Goal: Transaction & Acquisition: Book appointment/travel/reservation

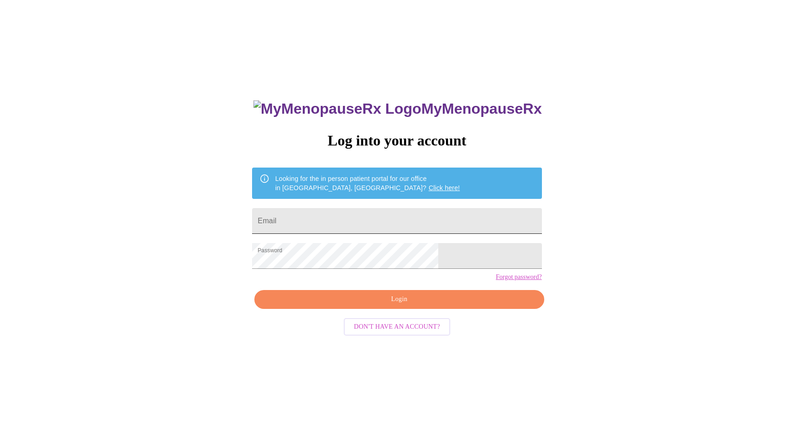
scroll to position [9, 0]
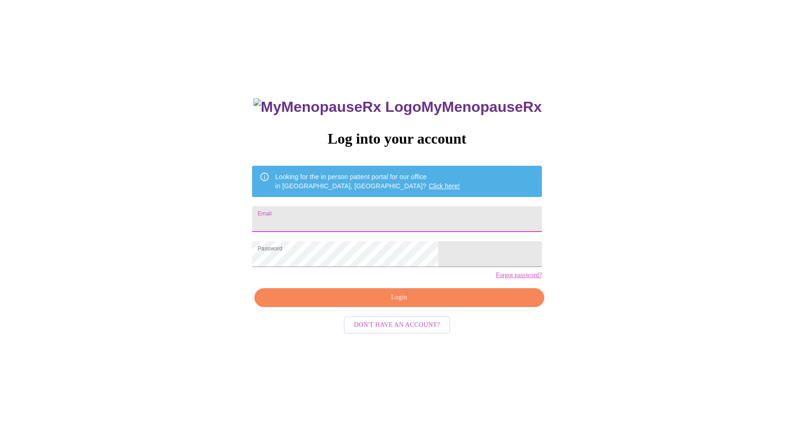
click at [338, 216] on input "Email" at bounding box center [396, 219] width 289 height 26
type input "[EMAIL_ADDRESS][DOMAIN_NAME]"
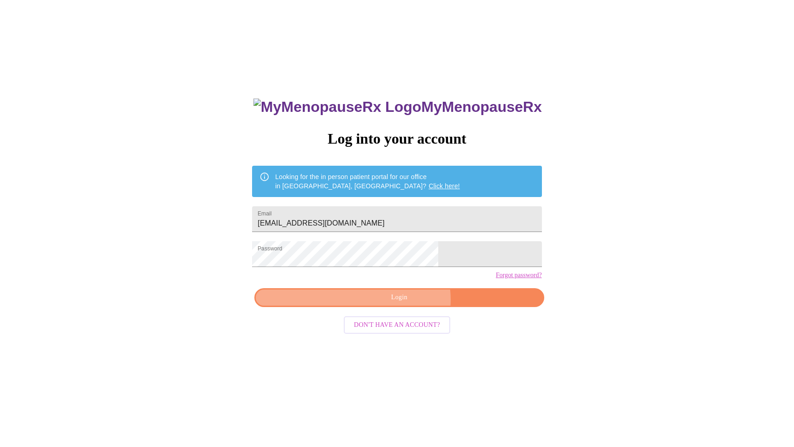
click at [404, 304] on span "Login" at bounding box center [399, 298] width 268 height 12
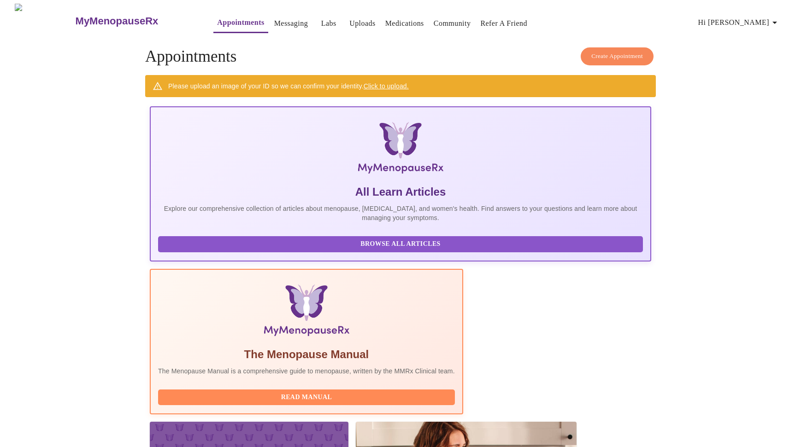
click at [613, 53] on span "Create Appointment" at bounding box center [617, 56] width 52 height 11
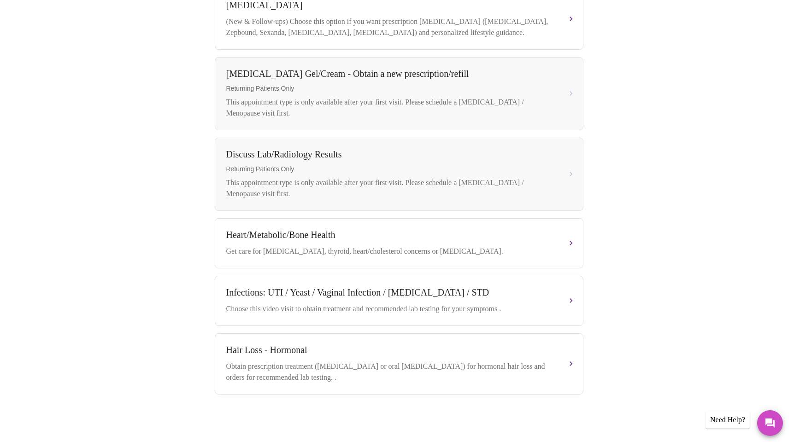
scroll to position [69, 0]
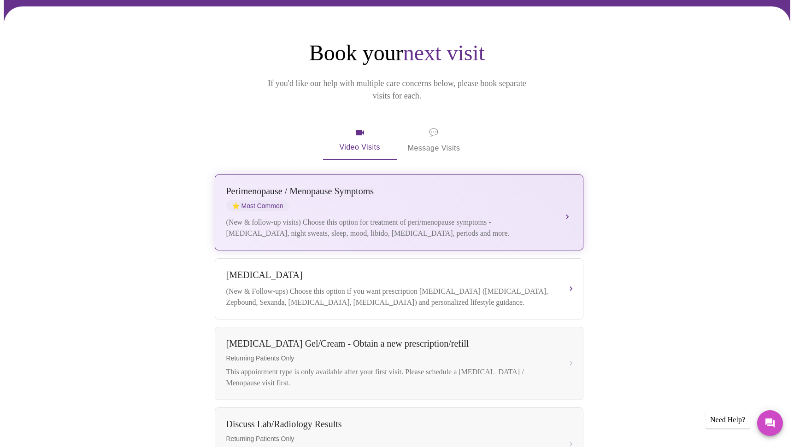
click at [499, 217] on div "(New & follow-up visits) Choose this option for treatment of peri/menopause sym…" at bounding box center [389, 228] width 327 height 22
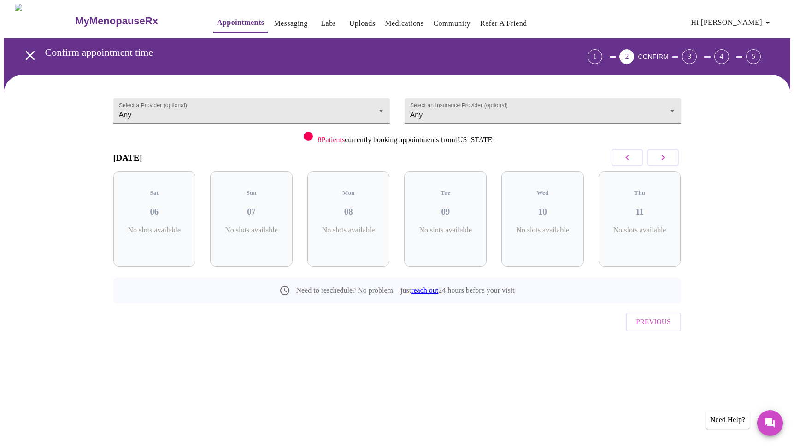
scroll to position [0, 0]
click at [329, 226] on div "4 Slots Left ( 26 Total)" at bounding box center [352, 235] width 68 height 18
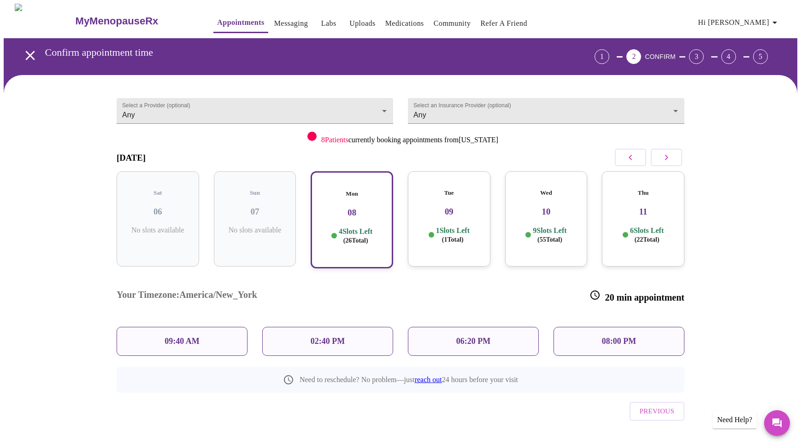
click at [454, 327] on div "06:20 PM" at bounding box center [473, 341] width 131 height 29
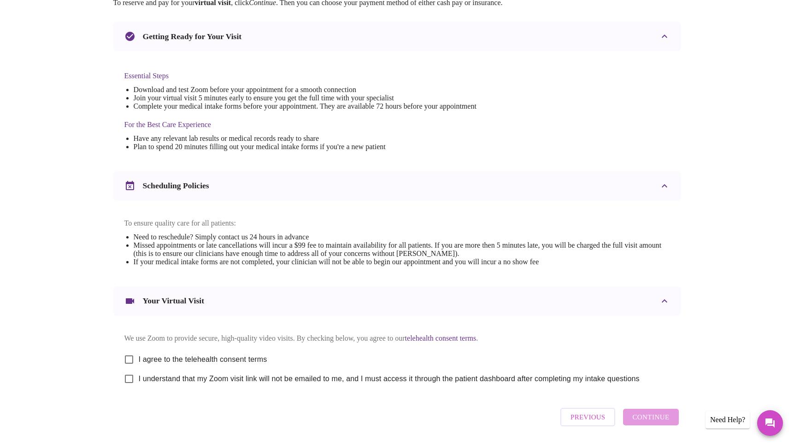
scroll to position [221, 0]
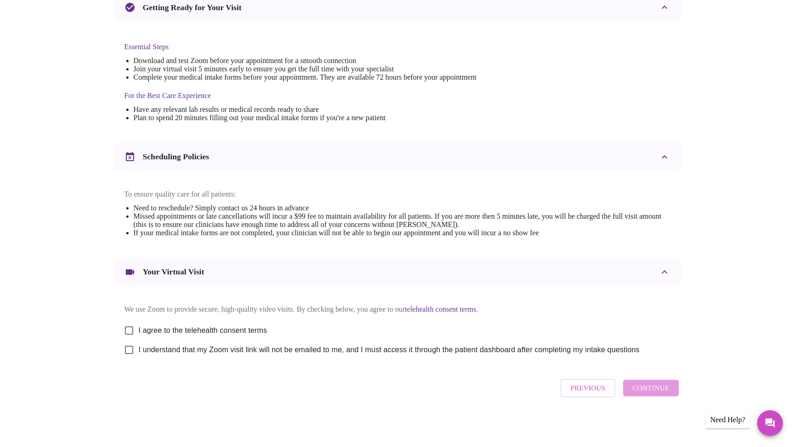
click at [127, 321] on input "I agree to the telehealth consent terms" at bounding box center [128, 330] width 19 height 19
checkbox input "true"
click at [129, 350] on input "I understand that my Zoom visit link will not be emailed to me, and I must acce…" at bounding box center [128, 349] width 19 height 19
checkbox input "true"
click at [654, 392] on span "Continue" at bounding box center [650, 388] width 37 height 12
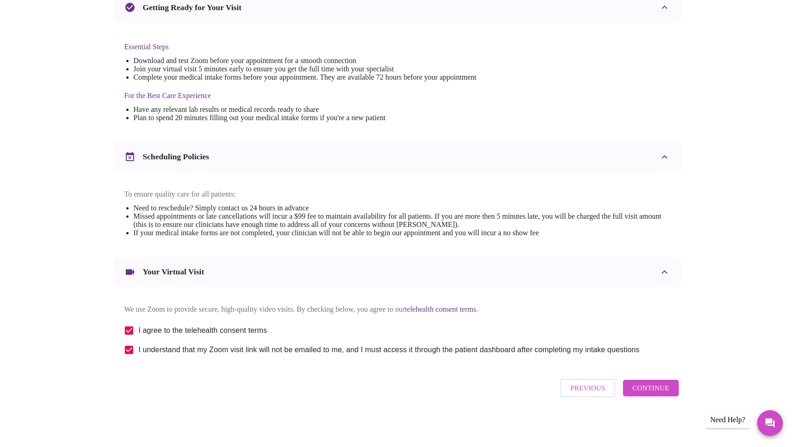
scroll to position [0, 0]
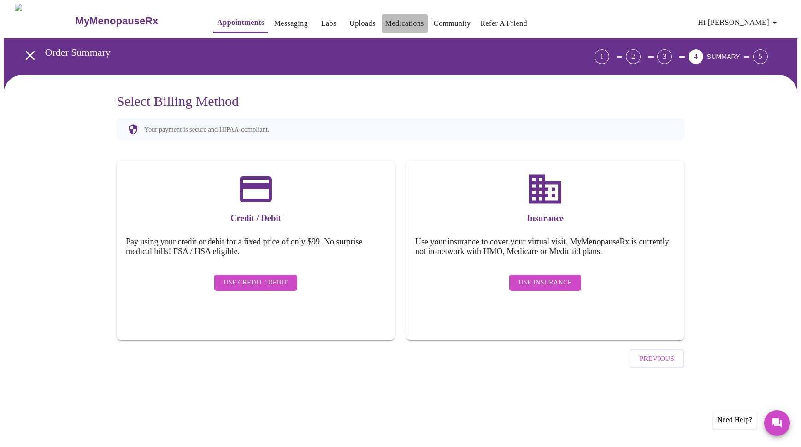
click at [386, 19] on link "Medications" at bounding box center [404, 23] width 39 height 13
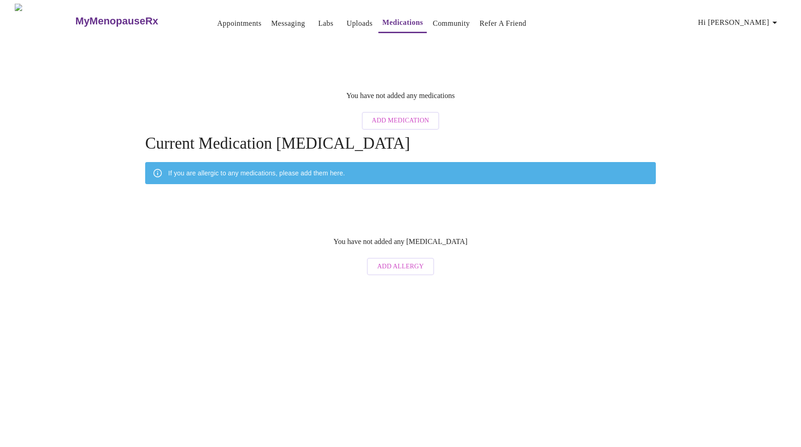
click at [433, 20] on link "Community" at bounding box center [451, 23] width 37 height 13
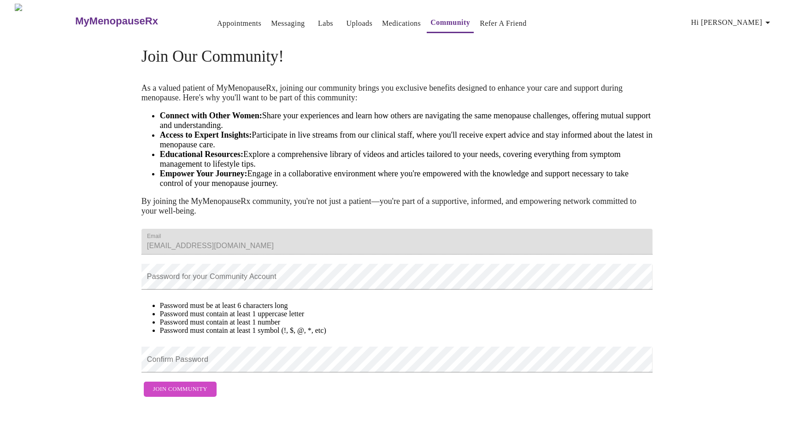
click at [346, 22] on link "Uploads" at bounding box center [359, 23] width 26 height 13
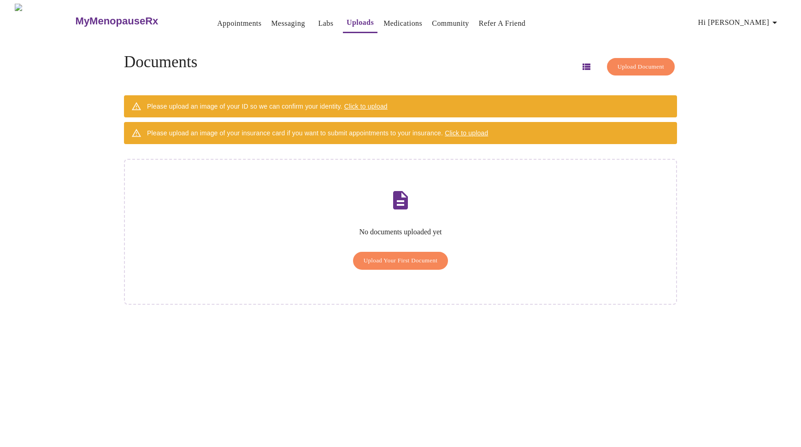
click at [777, 17] on icon "button" at bounding box center [774, 22] width 11 height 11
click at [80, 15] on div at bounding box center [400, 223] width 801 height 447
click at [80, 15] on div "Settings Billing Invoices Log out" at bounding box center [400, 223] width 801 height 447
click at [38, 11] on img at bounding box center [44, 21] width 59 height 35
